Goal: Transaction & Acquisition: Obtain resource

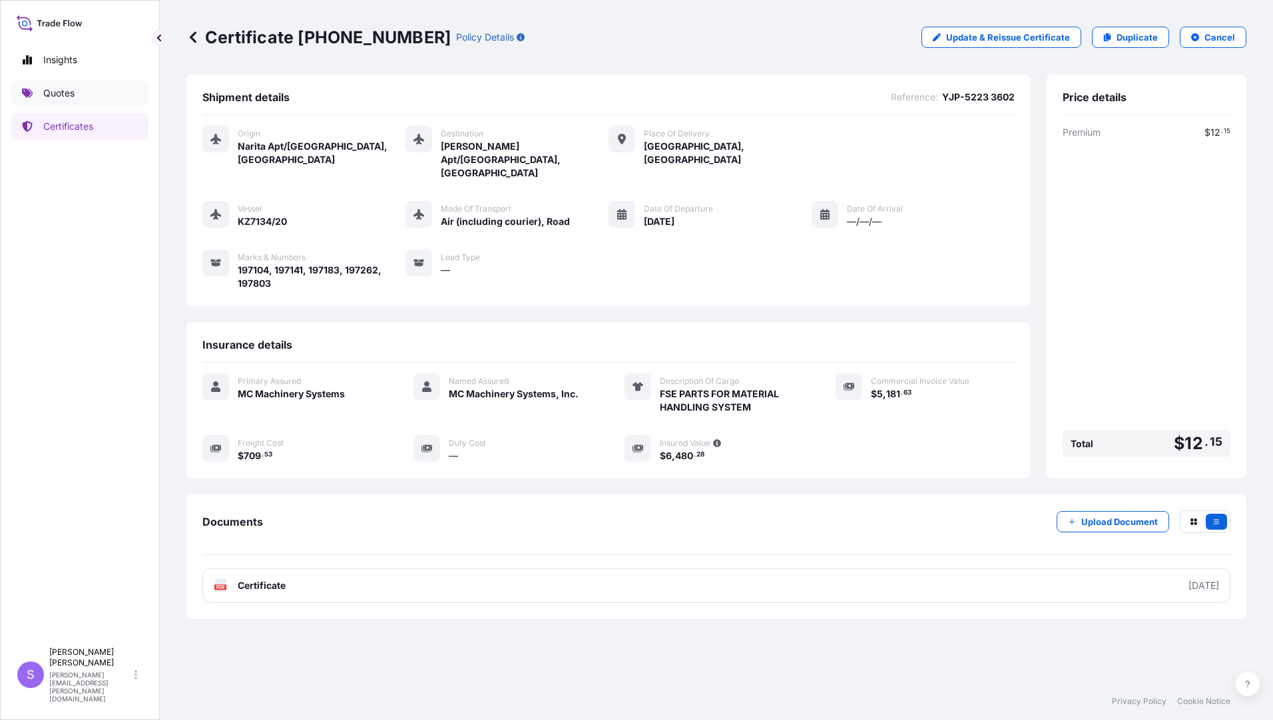
click at [77, 91] on link "Quotes" at bounding box center [79, 93] width 137 height 27
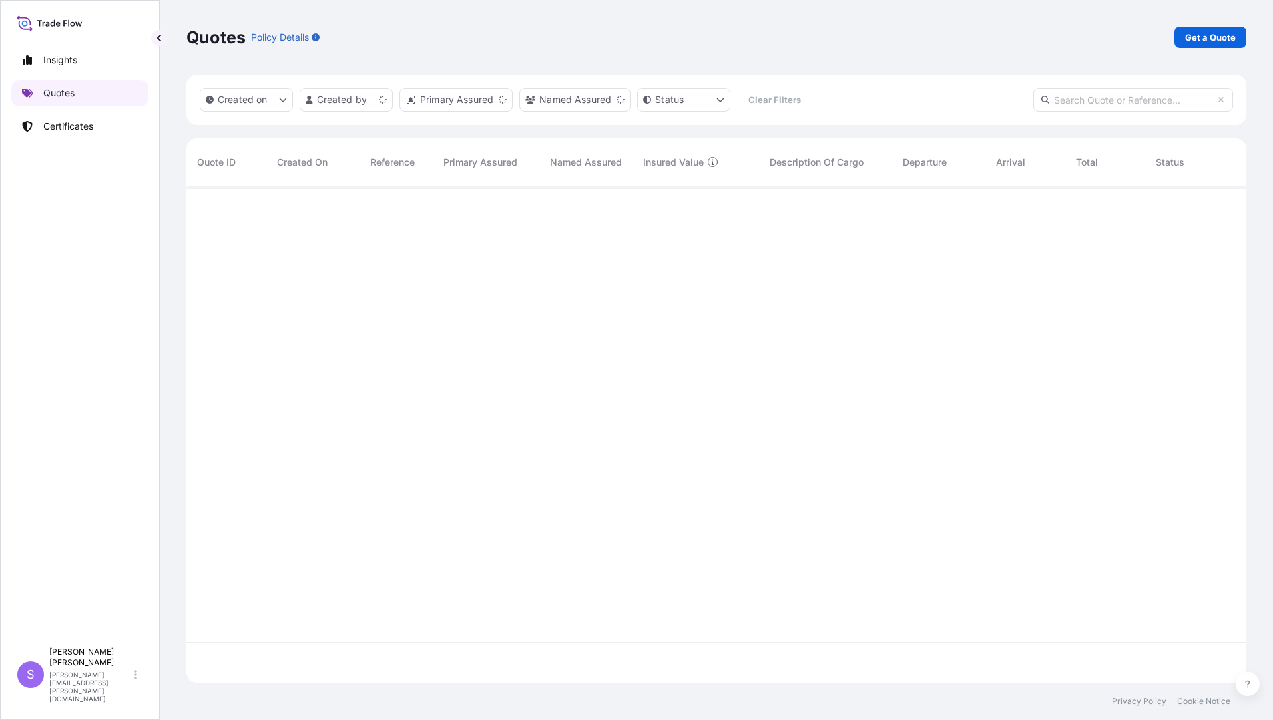
scroll to position [494, 1050]
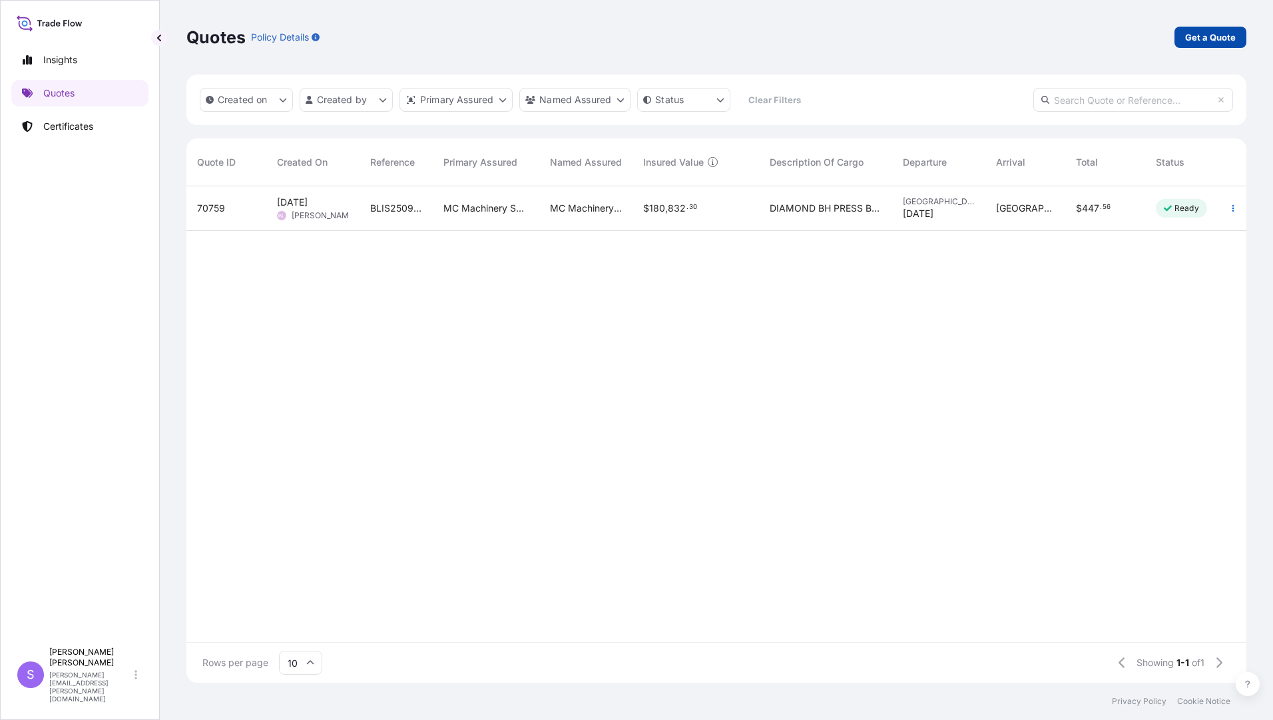
click at [1214, 33] on p "Get a Quote" at bounding box center [1210, 37] width 51 height 13
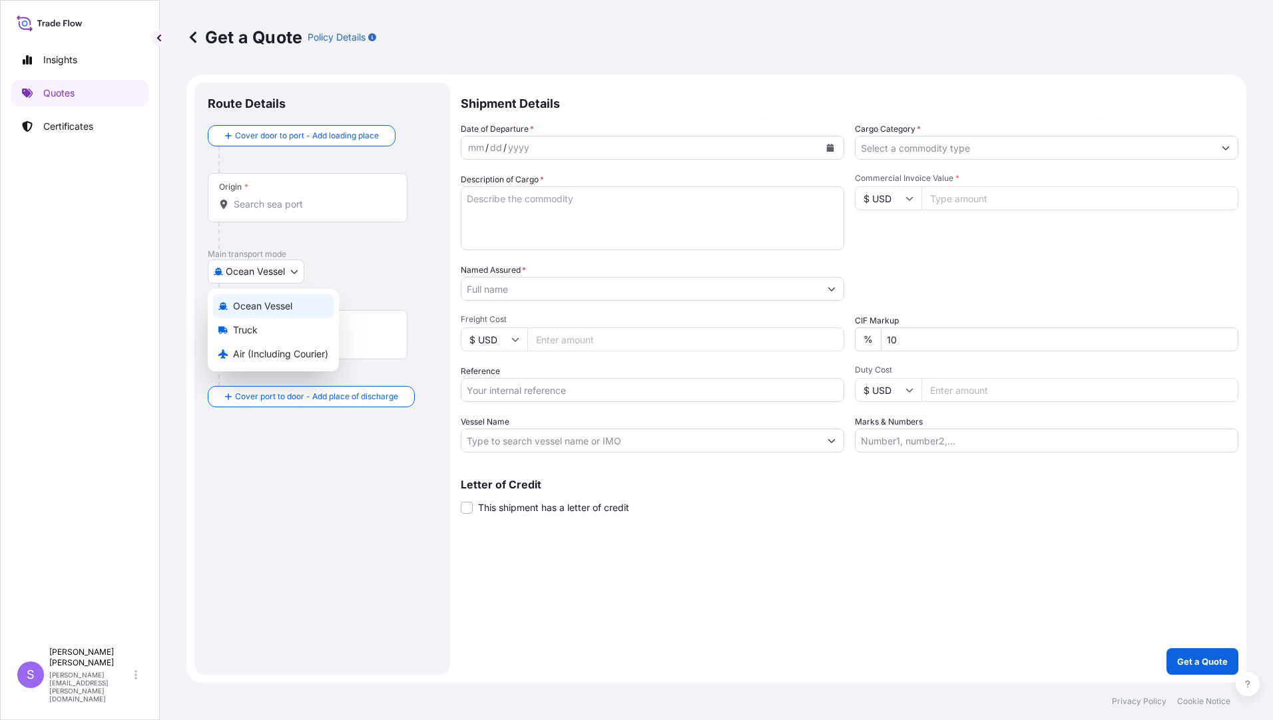
click at [270, 276] on body "Insights Quotes Certificates S [PERSON_NAME] [PERSON_NAME][EMAIL_ADDRESS][PERSO…" at bounding box center [636, 360] width 1273 height 720
click at [255, 350] on span "Air (Including Courier)" at bounding box center [280, 353] width 95 height 13
select select "Air (Including Courier)"
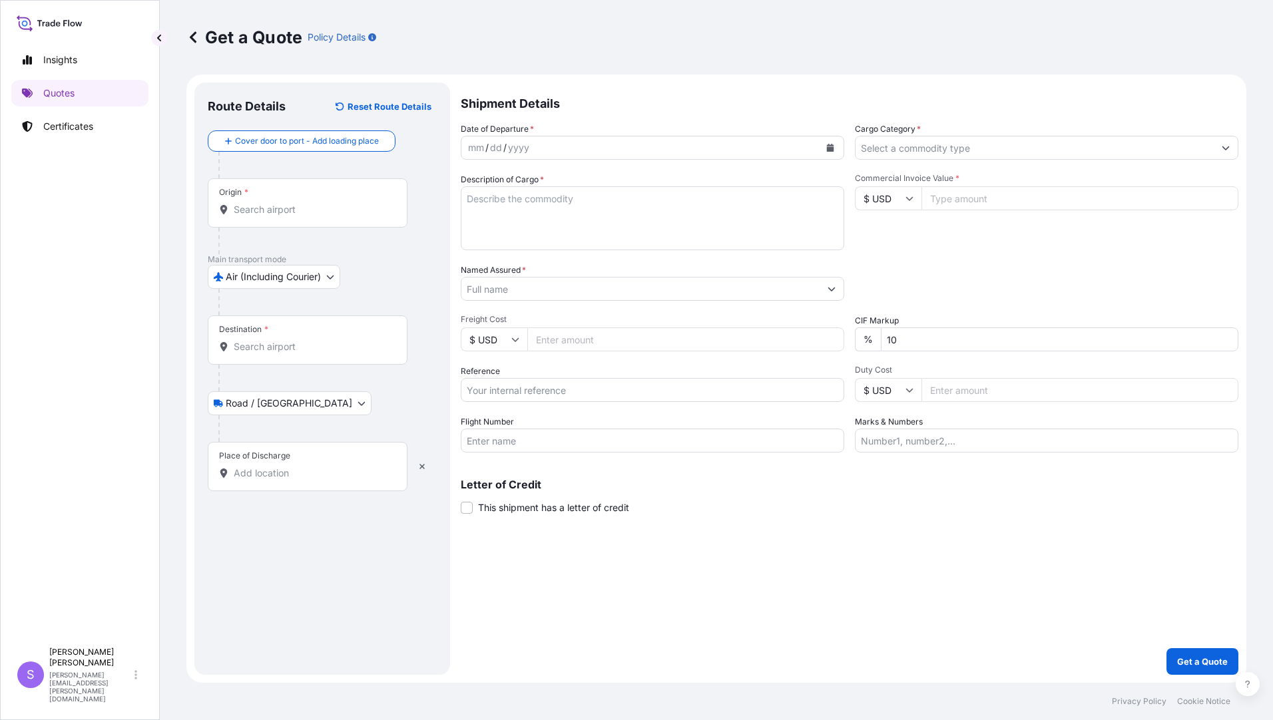
click at [286, 209] on input "Origin *" at bounding box center [312, 209] width 157 height 13
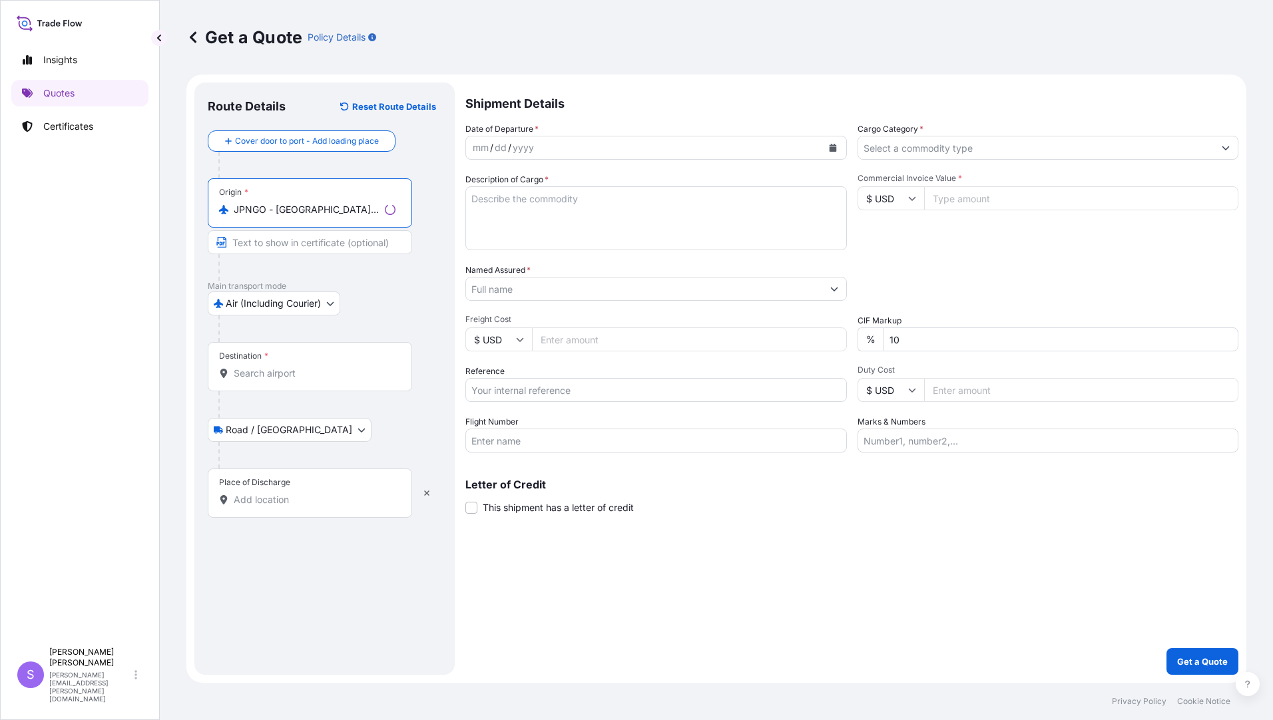
type input "JPNGO - [GEOGRAPHIC_DATA], [GEOGRAPHIC_DATA], [GEOGRAPHIC_DATA]"
click at [292, 369] on input "Destination *" at bounding box center [315, 373] width 162 height 13
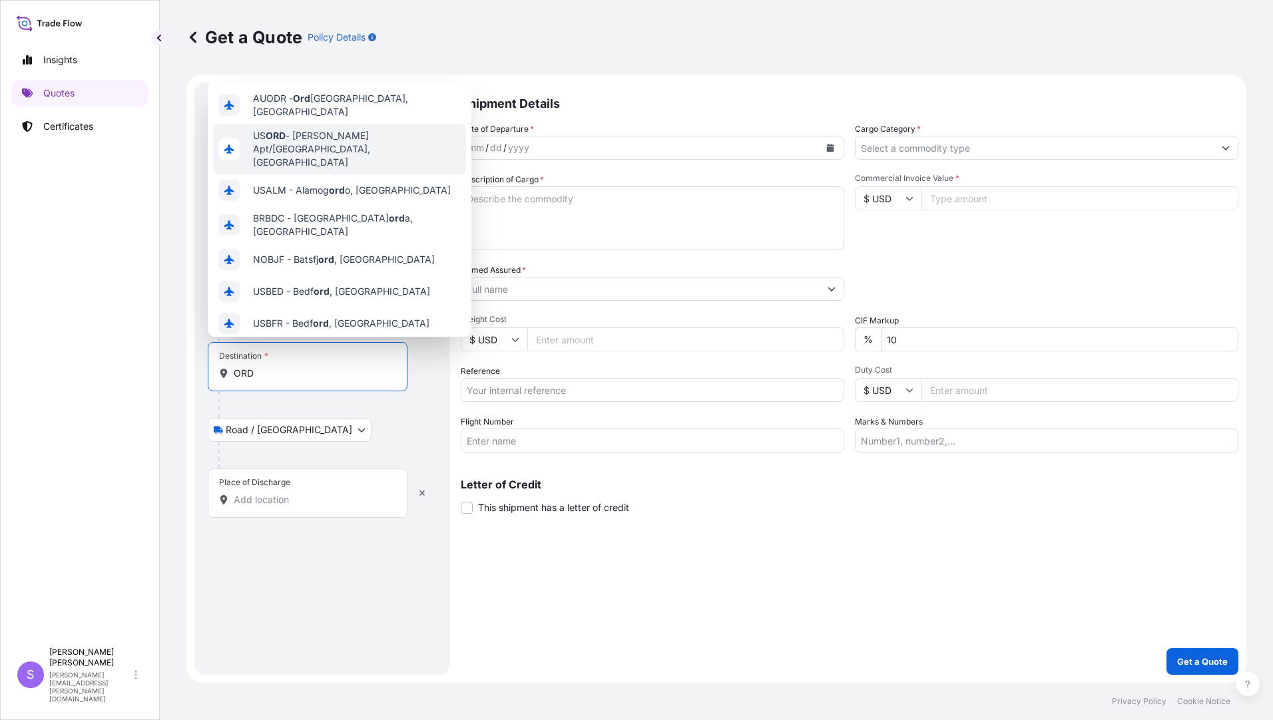
click at [357, 138] on span "US [PERSON_NAME] Apt/[GEOGRAPHIC_DATA], [GEOGRAPHIC_DATA]" at bounding box center [357, 149] width 208 height 40
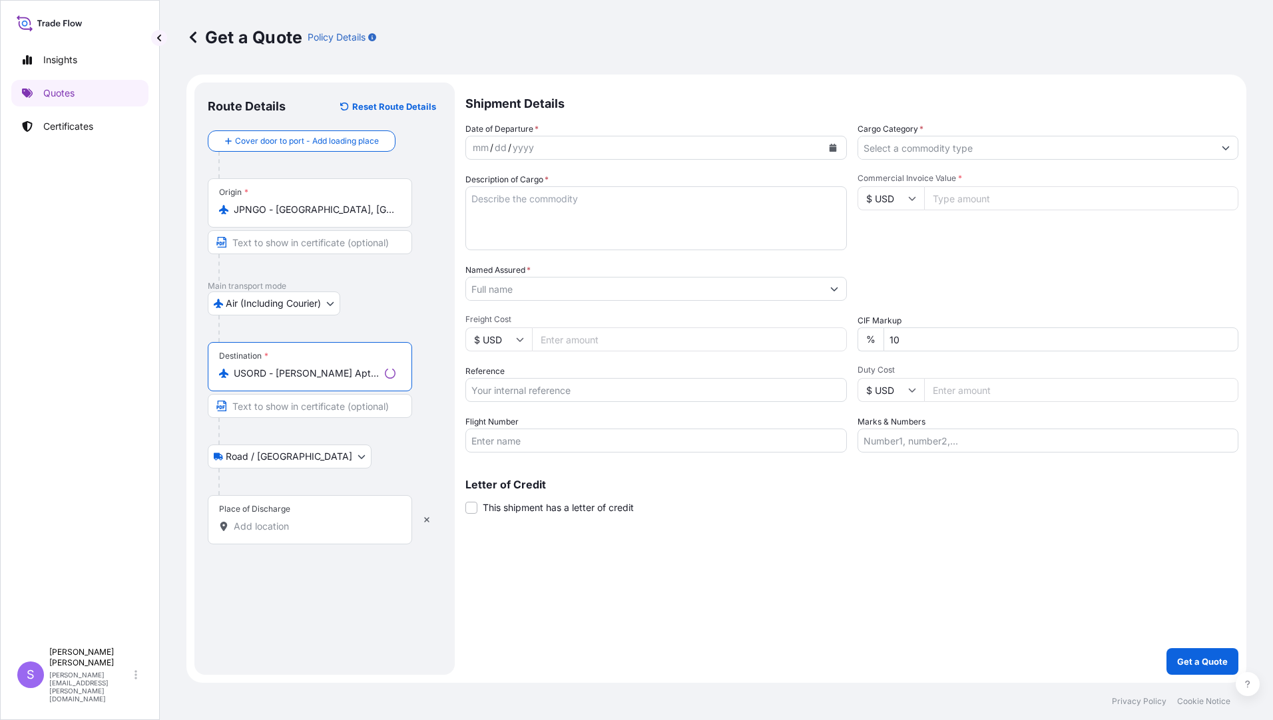
type input "USORD - [PERSON_NAME] Apt/[GEOGRAPHIC_DATA], [GEOGRAPHIC_DATA]"
click at [266, 515] on div "Place of Discharge" at bounding box center [310, 519] width 204 height 49
click at [266, 520] on input "Place of Discharge" at bounding box center [315, 526] width 162 height 13
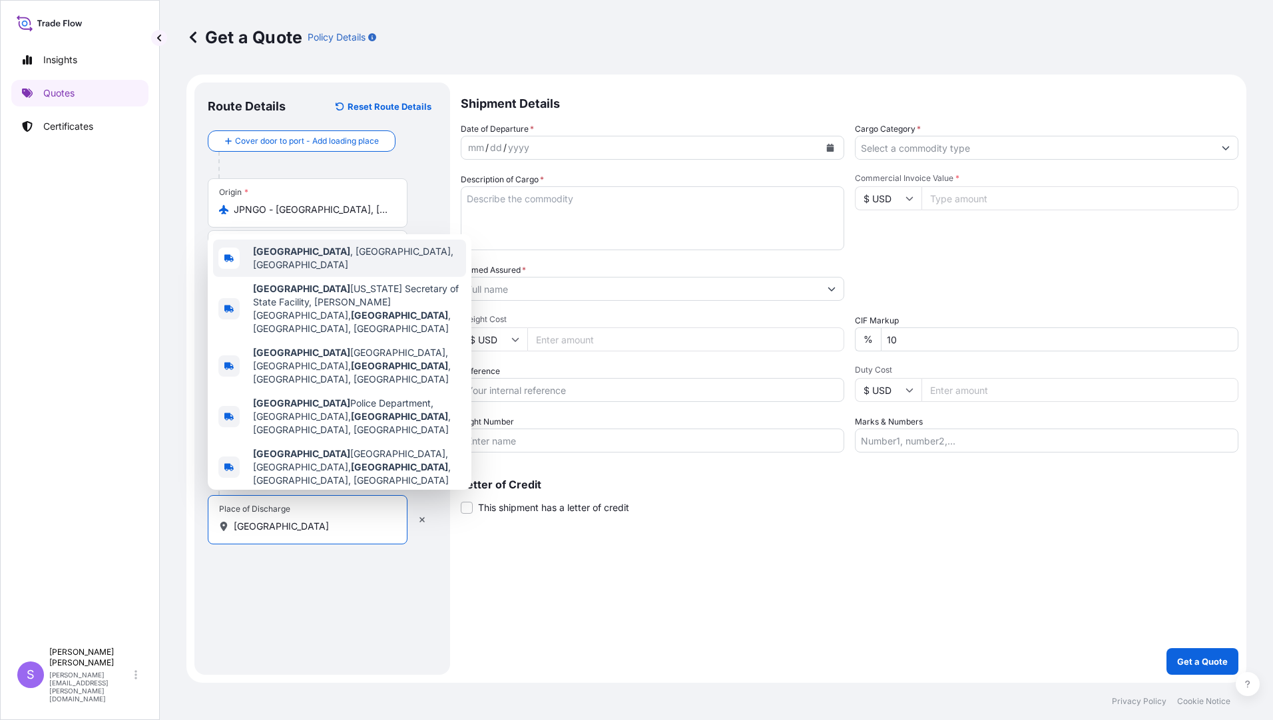
click at [382, 277] on div "[GEOGRAPHIC_DATA] , [GEOGRAPHIC_DATA], [GEOGRAPHIC_DATA]" at bounding box center [339, 258] width 253 height 37
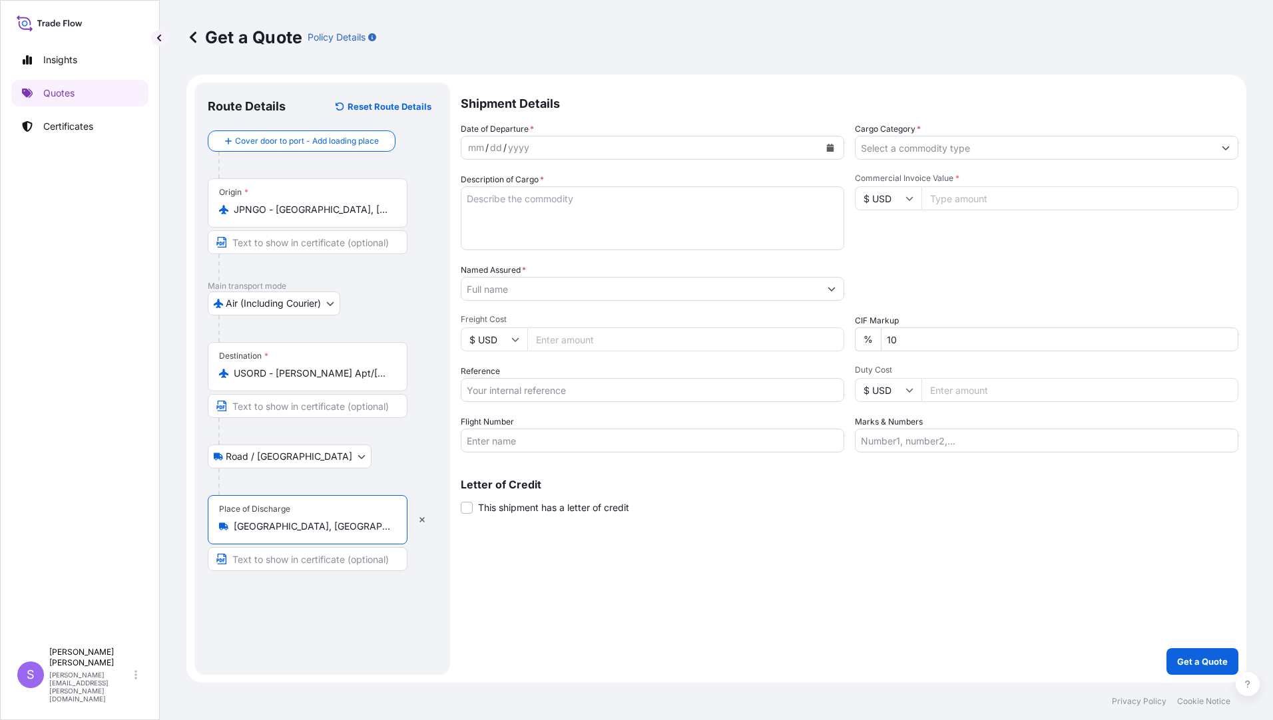
type input "[GEOGRAPHIC_DATA], [GEOGRAPHIC_DATA], [GEOGRAPHIC_DATA]"
click at [825, 149] on button "Calendar" at bounding box center [829, 147] width 21 height 21
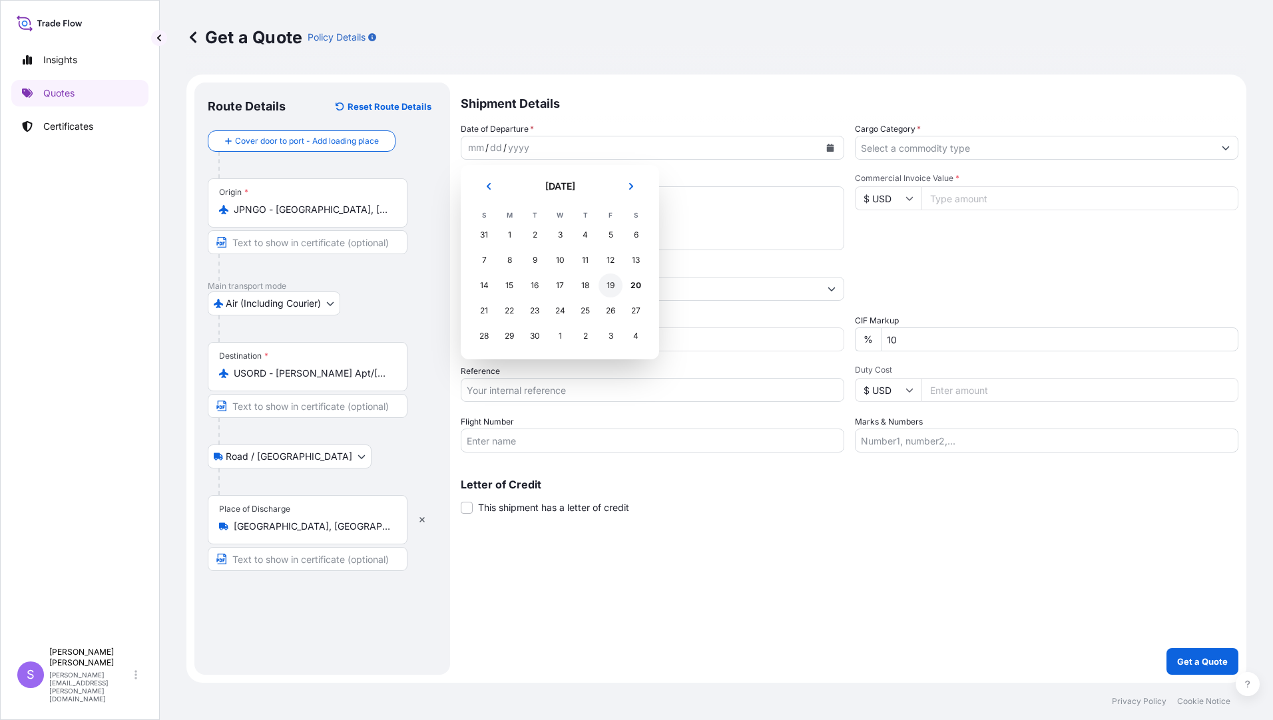
click at [611, 292] on div "19" at bounding box center [610, 286] width 24 height 24
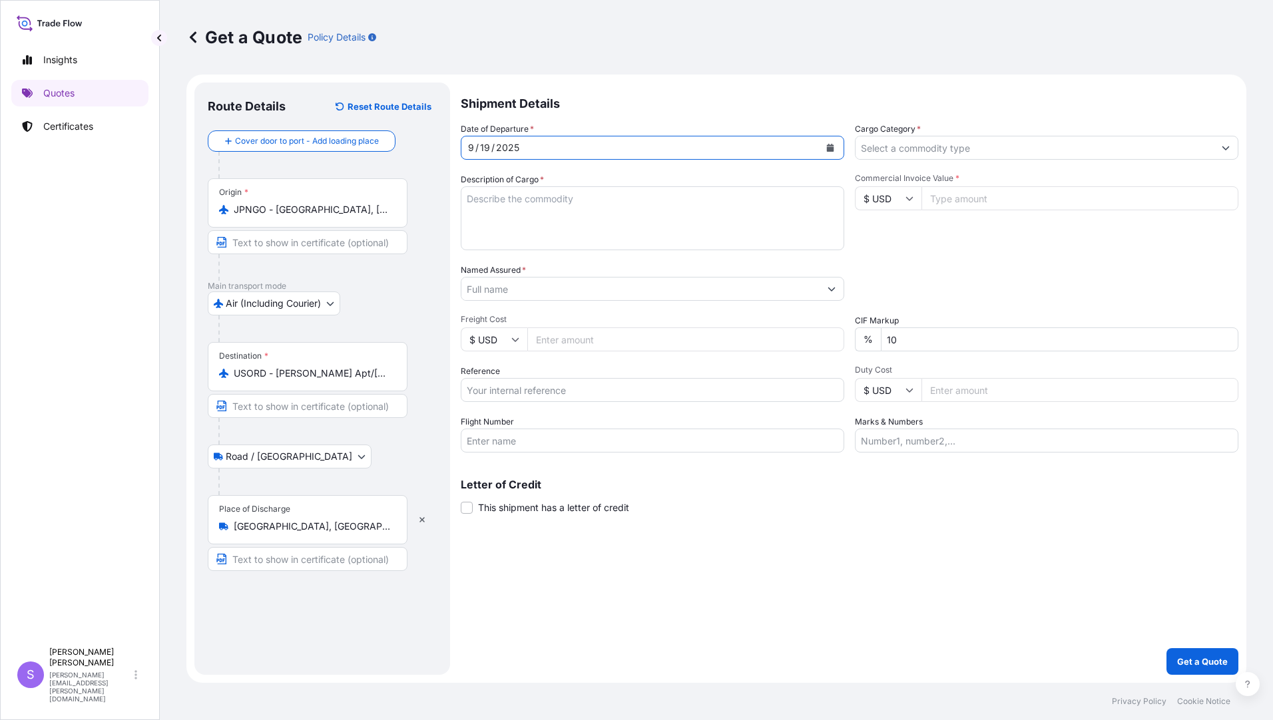
click at [947, 147] on input "Cargo Category *" at bounding box center [1034, 148] width 358 height 24
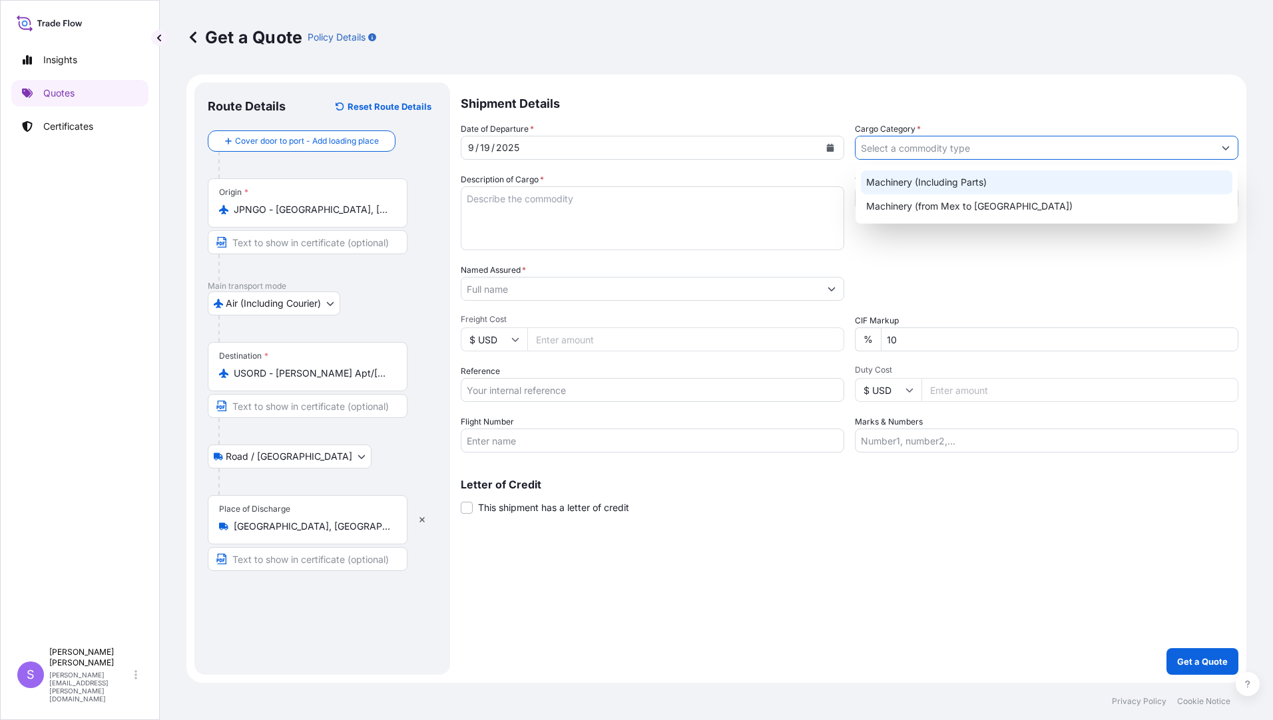
click at [902, 188] on div "Machinery (Including Parts)" at bounding box center [1046, 182] width 371 height 24
type input "Machinery (Including Parts)"
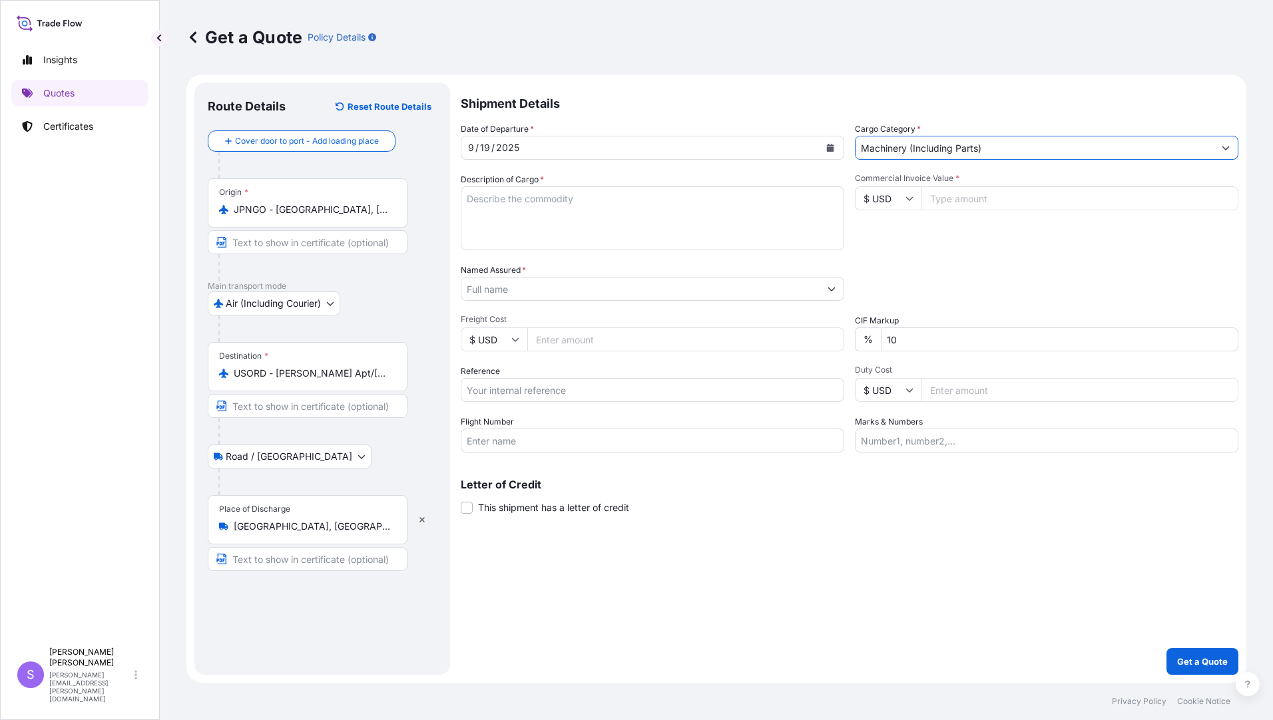
click at [521, 222] on textarea "Description of Cargo *" at bounding box center [652, 218] width 383 height 64
type textarea "MMEG PARTS FOR MITSUBISHI LASER"
click at [961, 204] on input "Commercial Invoice Value *" at bounding box center [1079, 198] width 317 height 24
type input "5245.00"
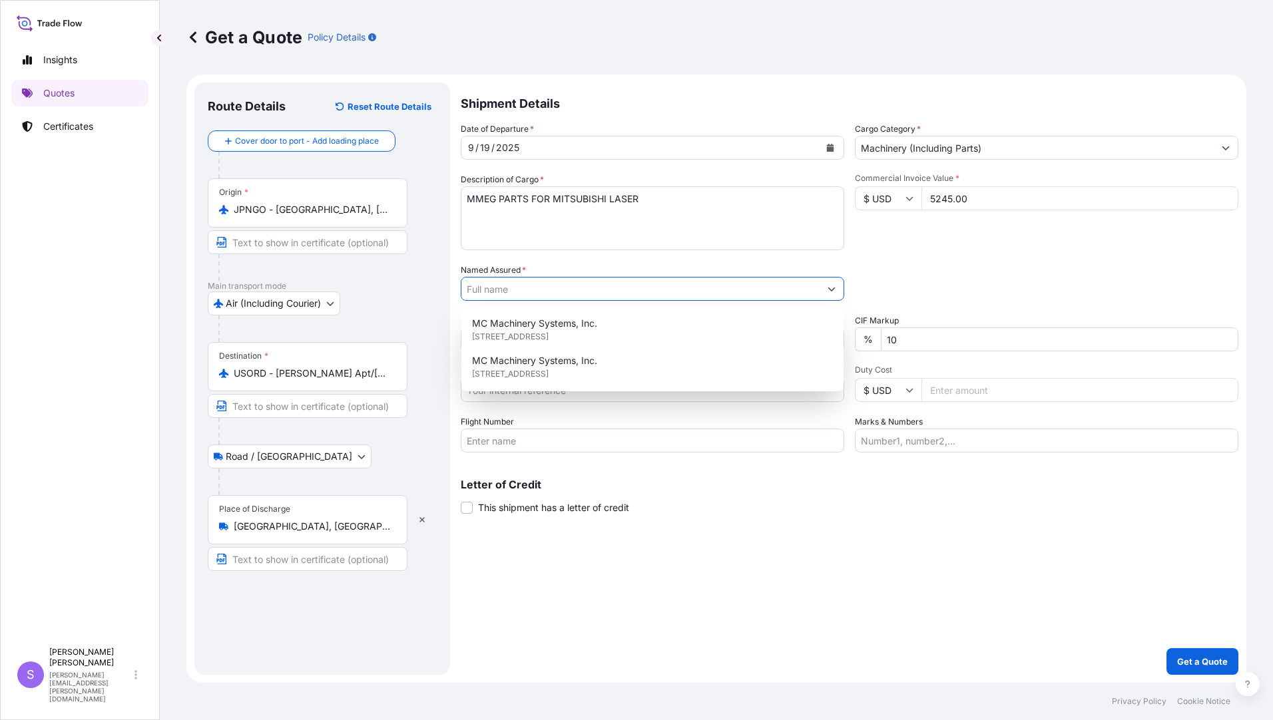
click at [534, 284] on input "Named Assured *" at bounding box center [640, 289] width 358 height 24
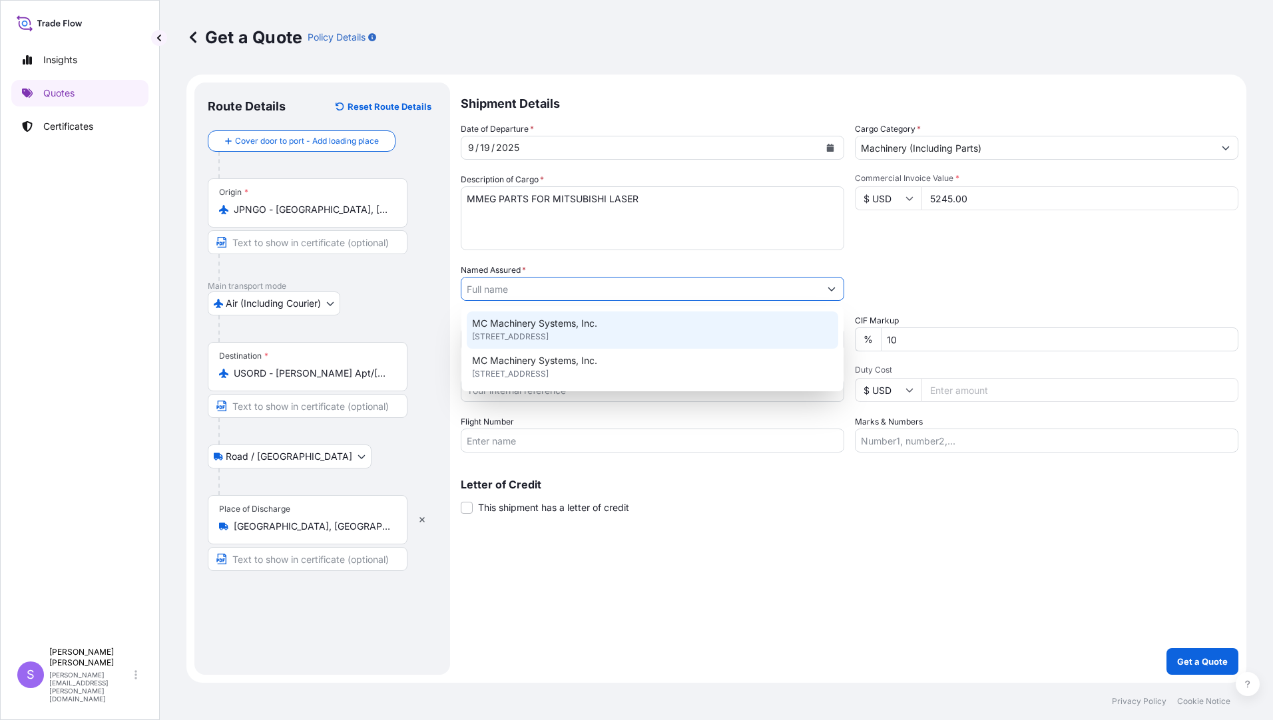
click at [532, 316] on div "MC Machinery Systems, Inc. [STREET_ADDRESS]" at bounding box center [652, 329] width 371 height 37
type input "MC Machinery Systems, Inc."
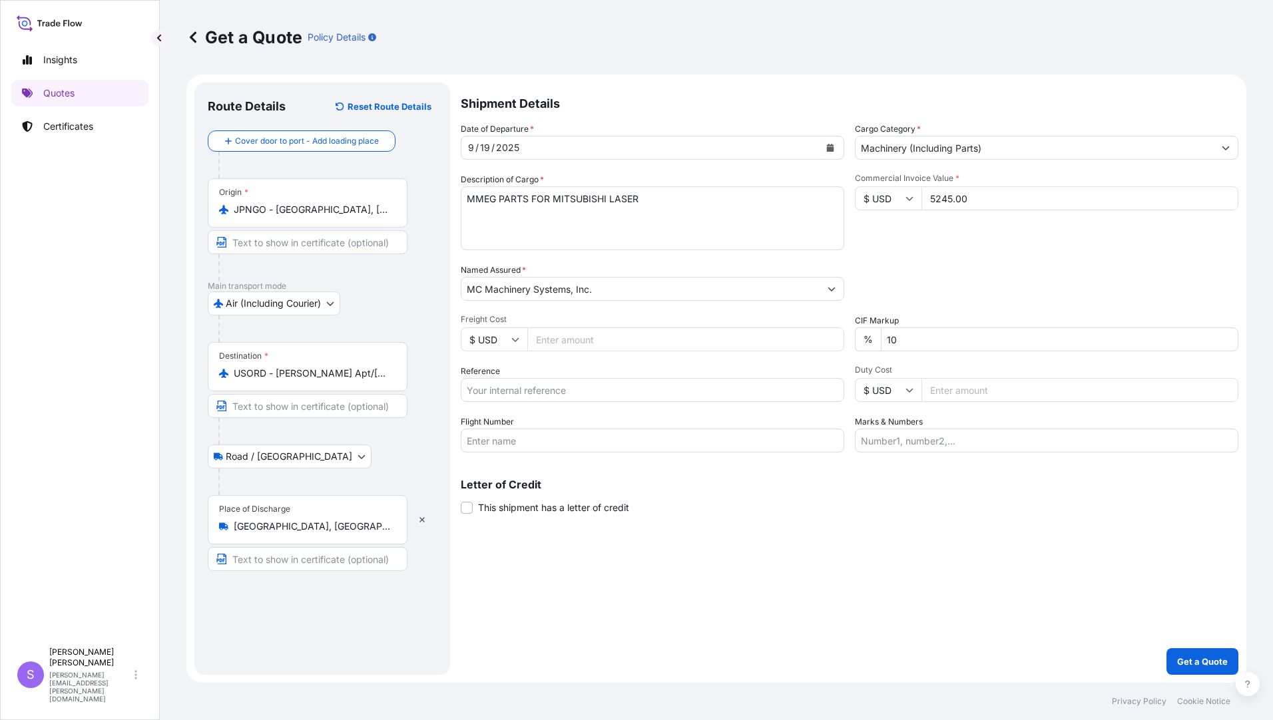
click at [584, 346] on input "Freight Cost" at bounding box center [685, 339] width 317 height 24
type input "5854.03"
click at [582, 386] on input "Reference" at bounding box center [652, 390] width 383 height 24
type input "YJP-5235 1950"
click at [520, 433] on input "Flight Number" at bounding box center [652, 441] width 383 height 24
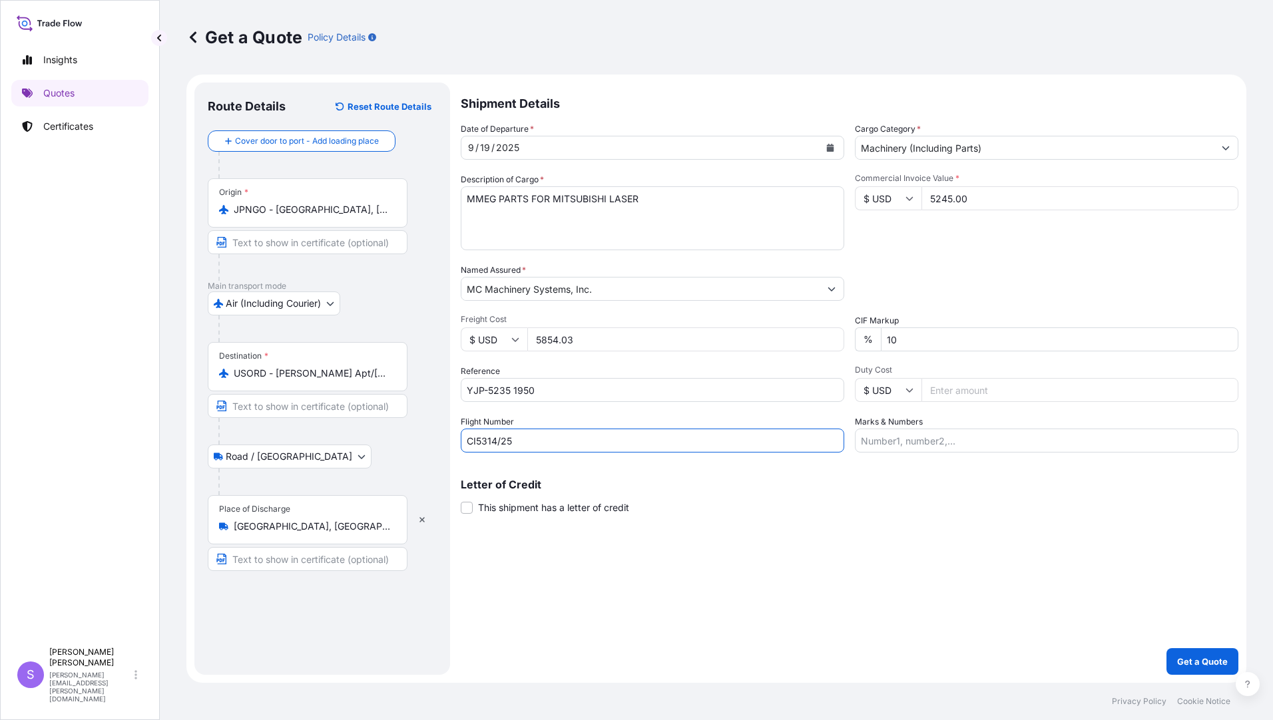
type input "CI5314/25"
click at [1000, 447] on input "Marks & Numbers" at bounding box center [1046, 441] width 383 height 24
type input "192071"
click at [1207, 658] on p "Get a Quote" at bounding box center [1202, 661] width 51 height 13
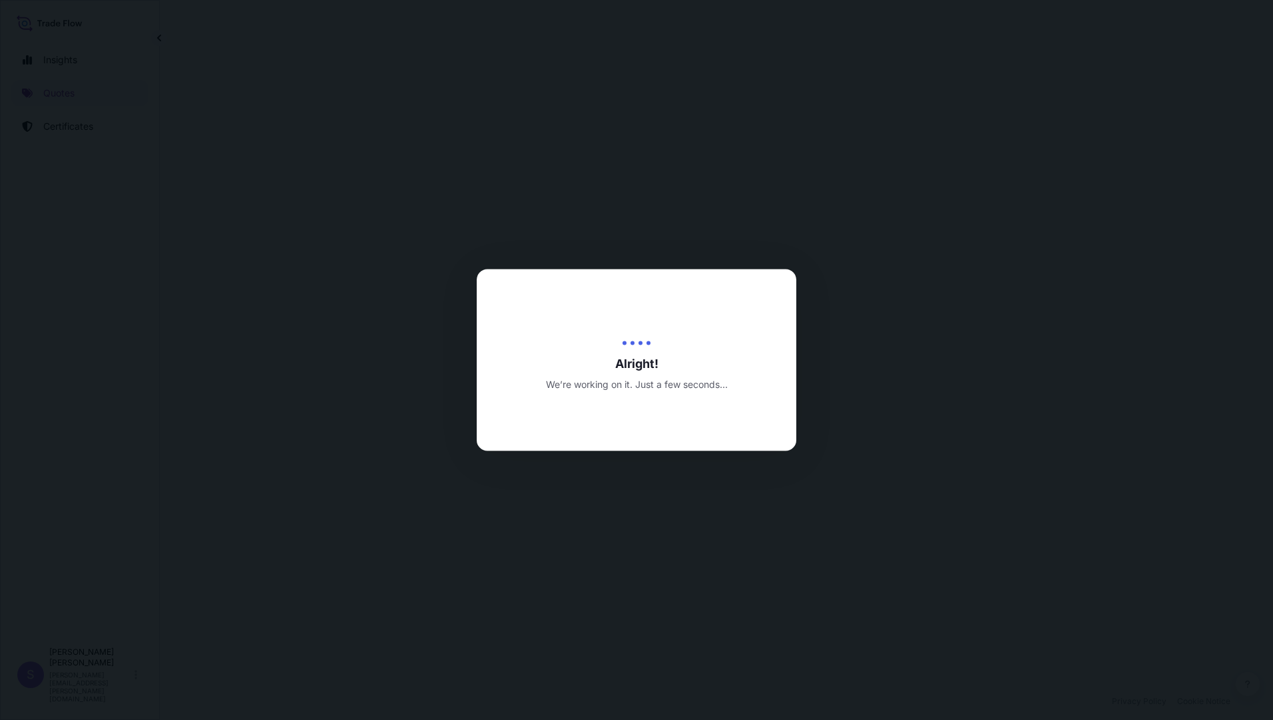
select select "Air (Including Courier)"
select select "Road / [GEOGRAPHIC_DATA]"
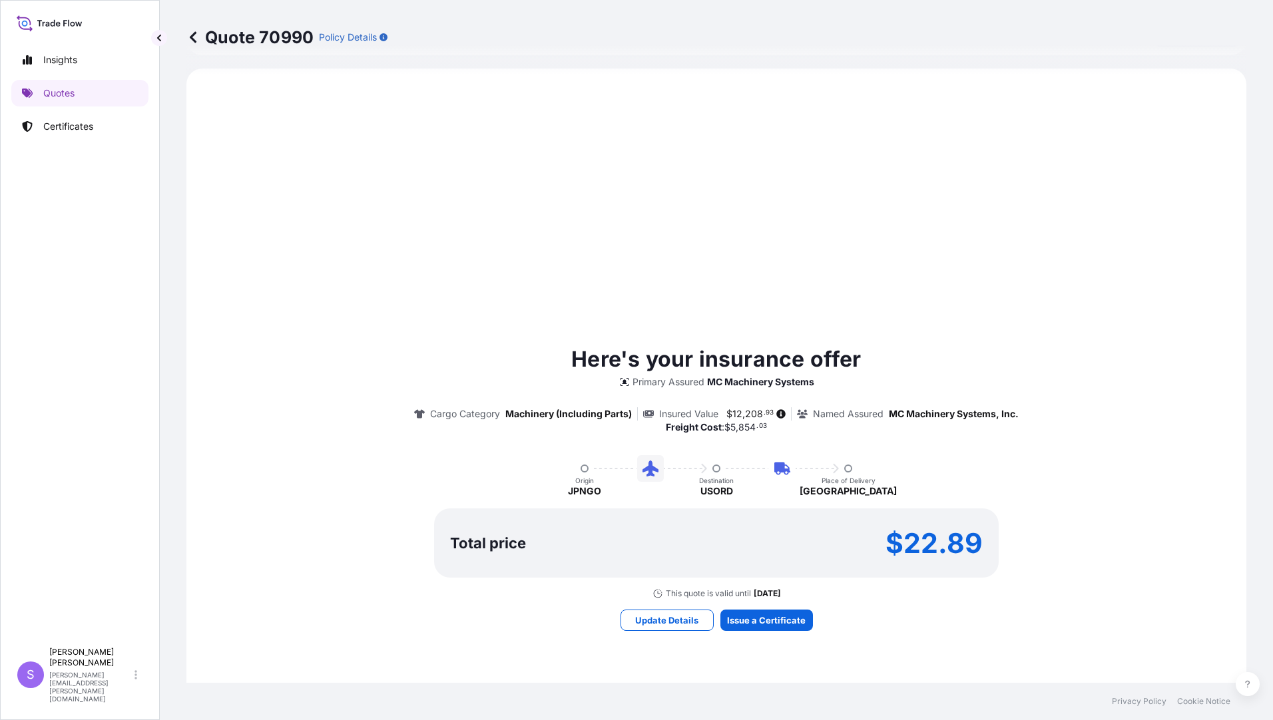
scroll to position [534, 0]
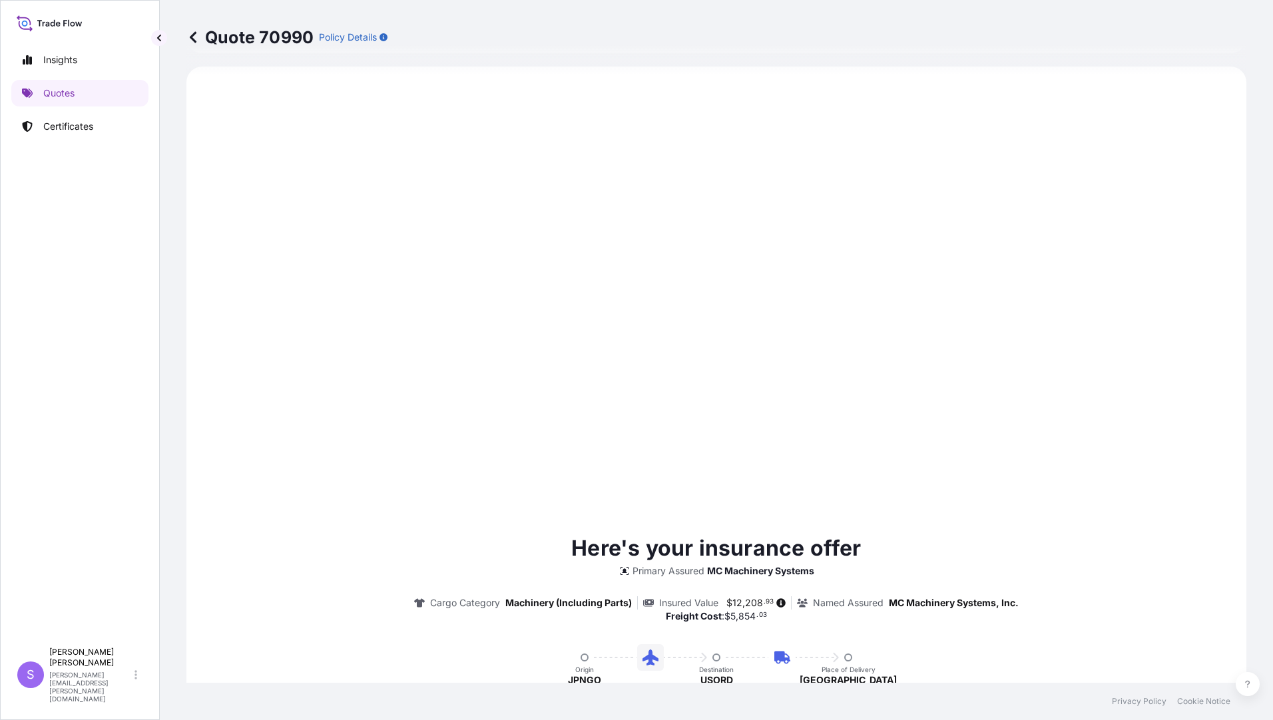
type input "[DATE]"
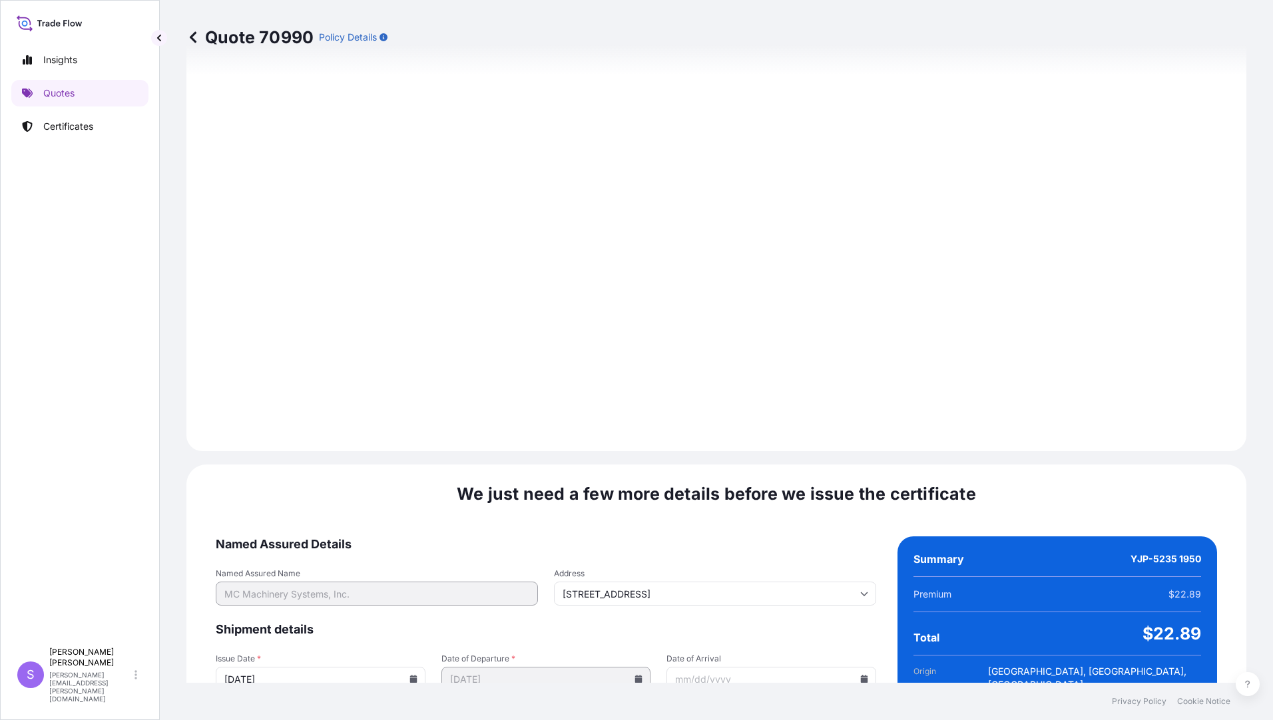
scroll to position [1464, 0]
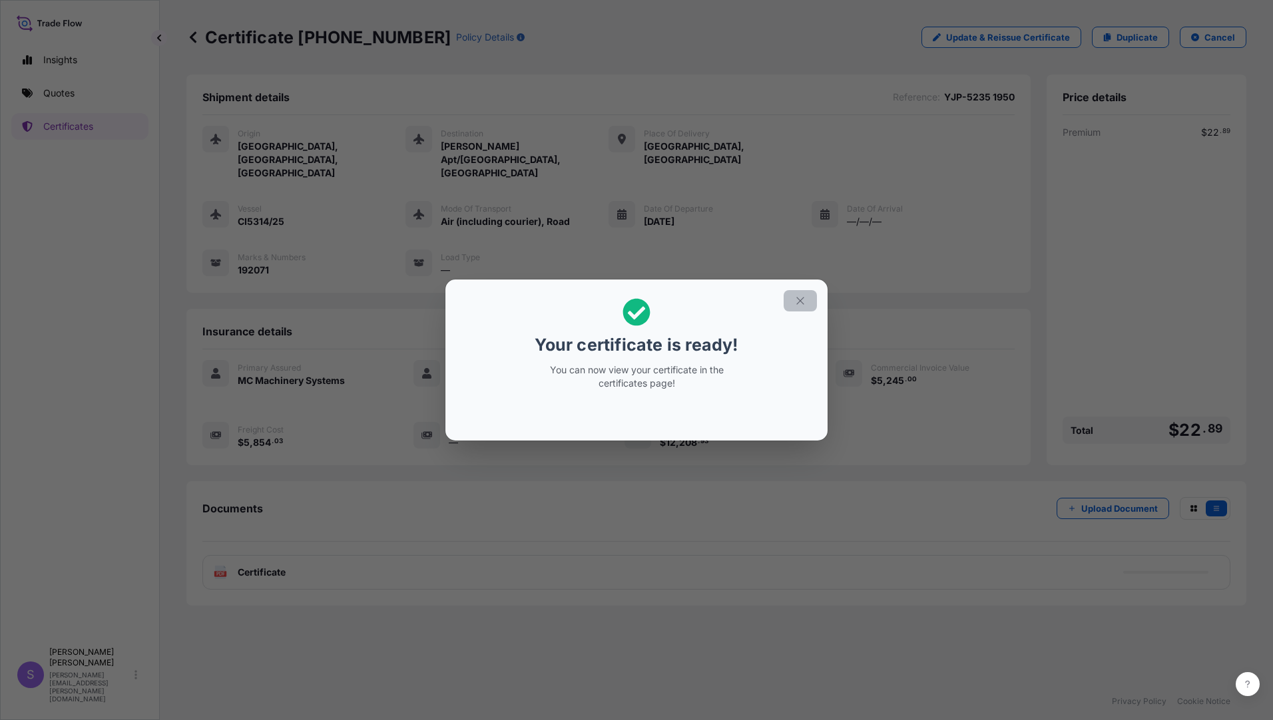
click at [805, 299] on icon "button" at bounding box center [800, 301] width 12 height 12
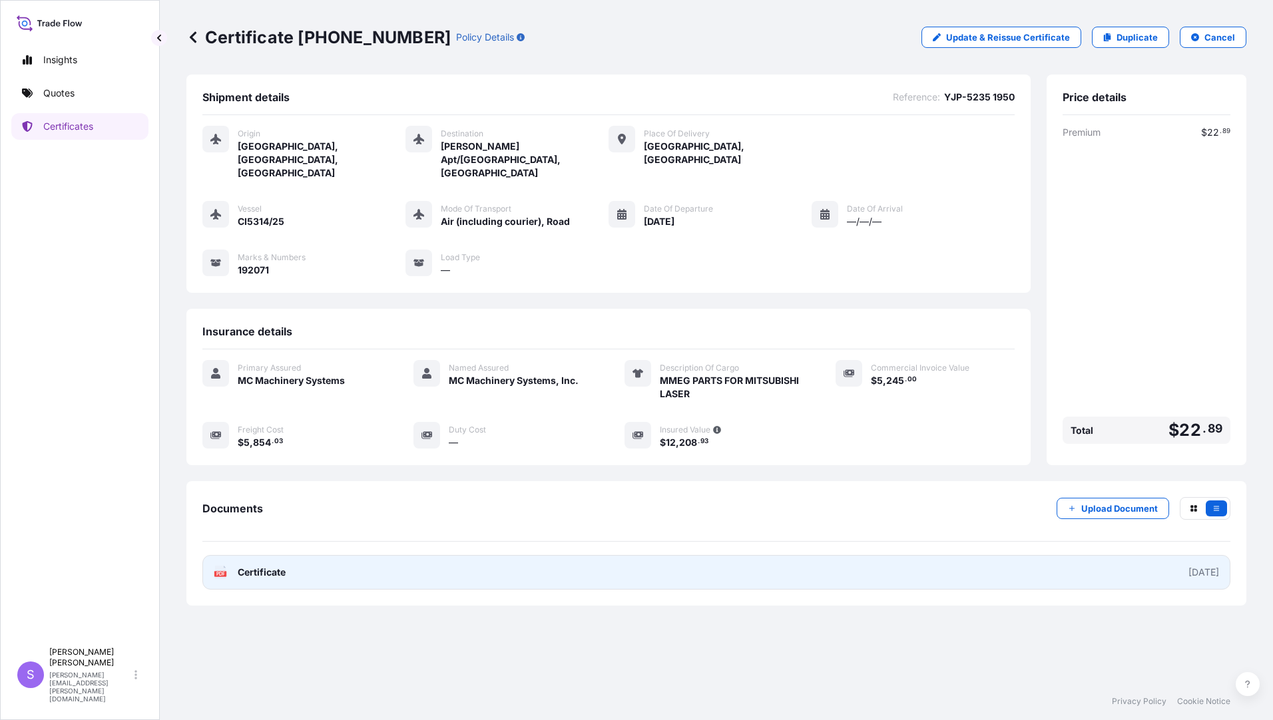
click at [234, 566] on div "PDF Certificate" at bounding box center [250, 572] width 72 height 13
